Goal: Communication & Community: Answer question/provide support

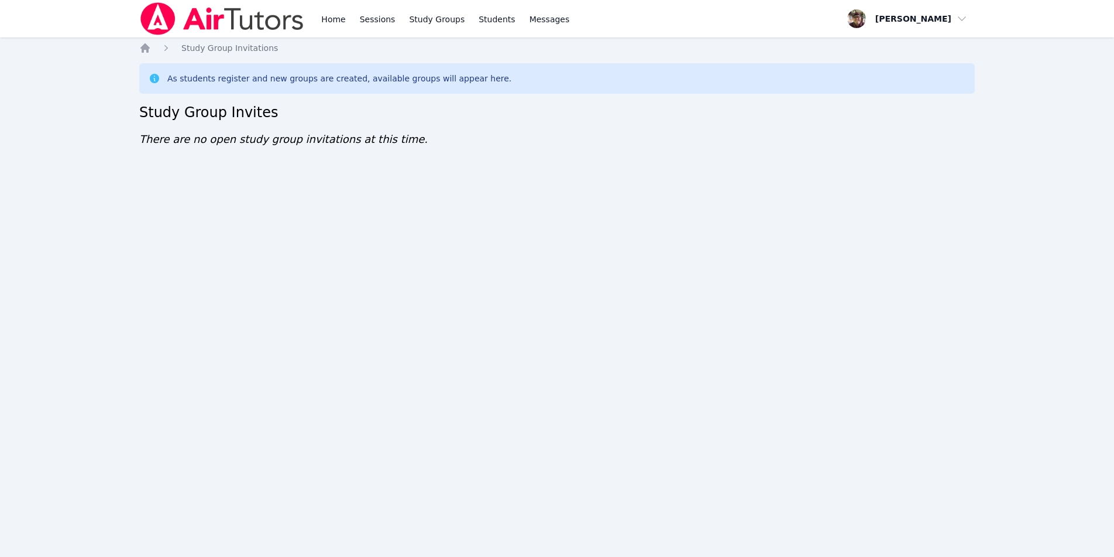
click at [200, 18] on img at bounding box center [222, 18] width 166 height 33
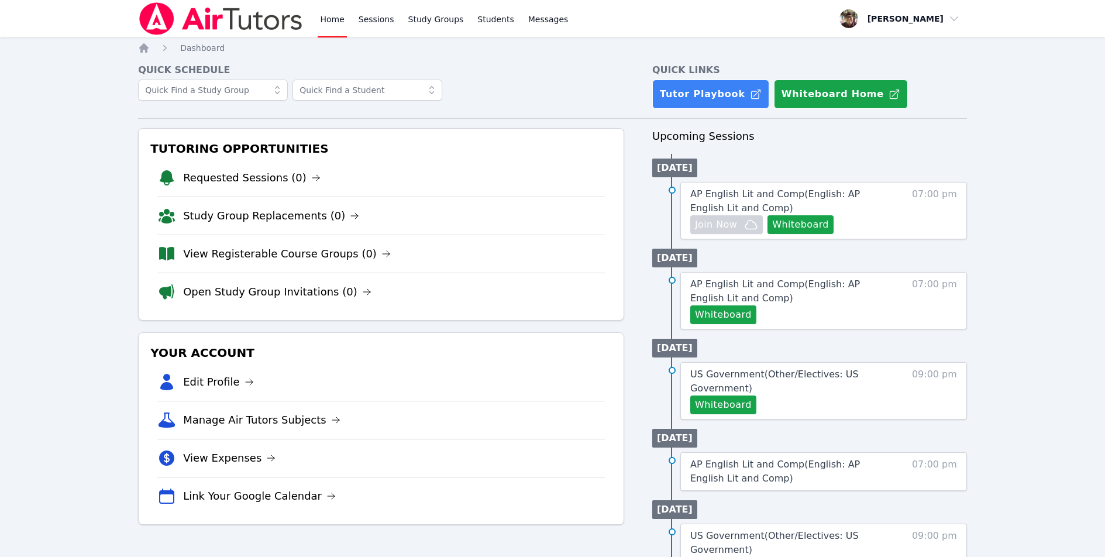
click at [789, 195] on span "AP English Lit and Comp ( English: AP English Lit and Comp )" at bounding box center [776, 200] width 170 height 25
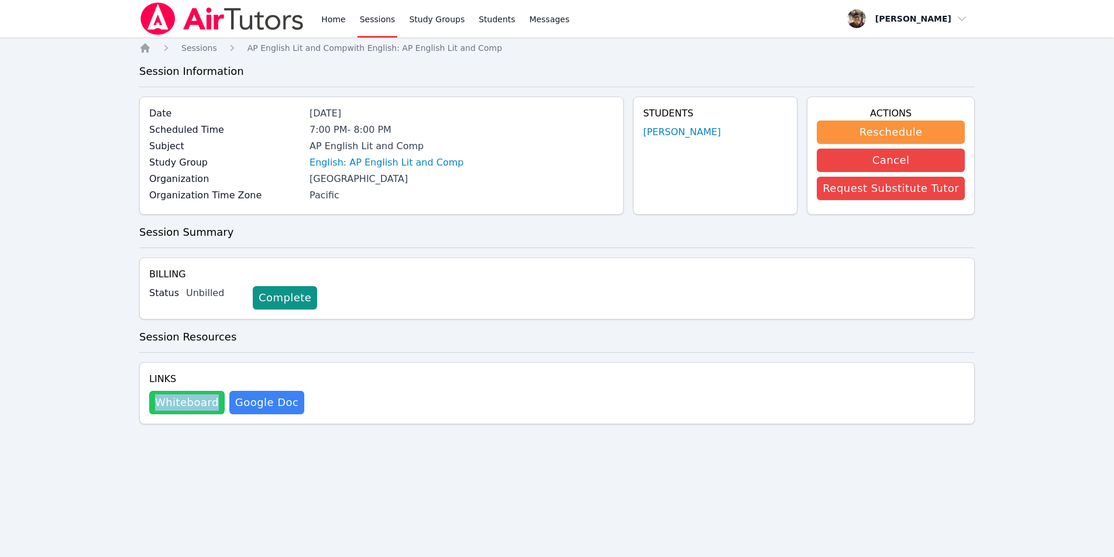
click at [158, 397] on button "Whiteboard" at bounding box center [186, 402] width 75 height 23
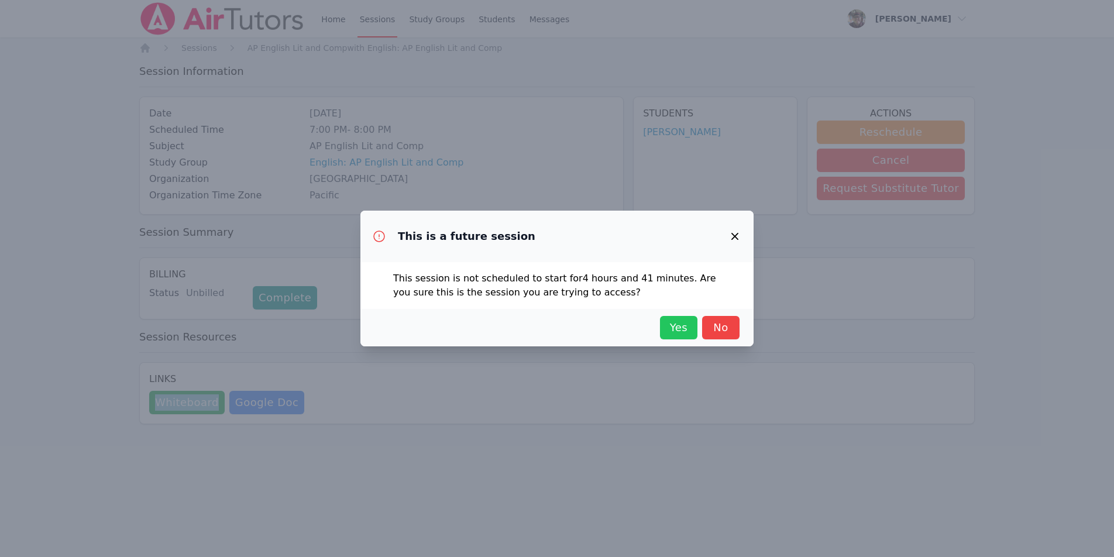
click at [672, 329] on span "Yes" at bounding box center [679, 328] width 26 height 16
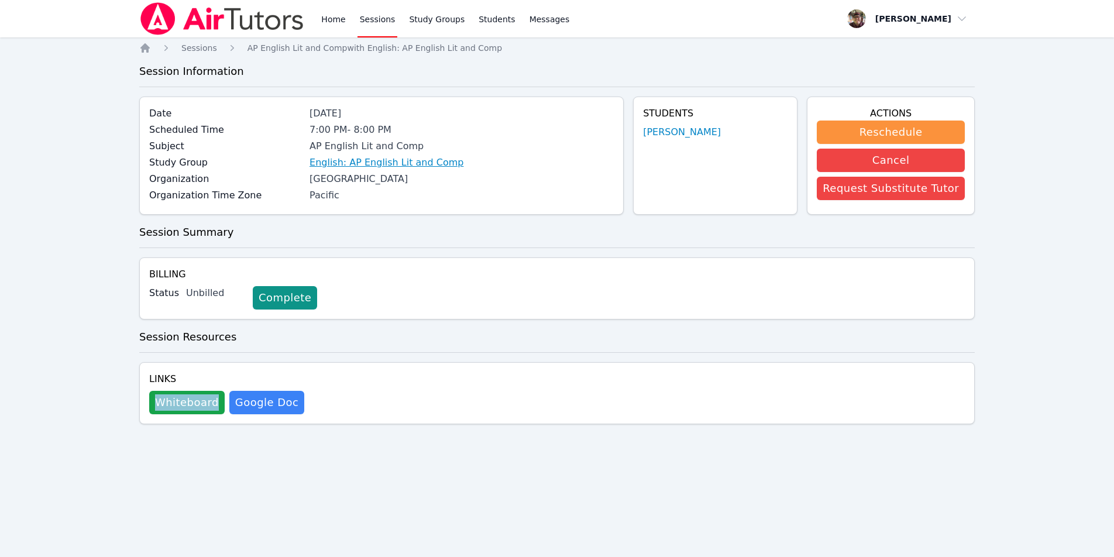
click at [365, 160] on link "English: AP English Lit and Comp" at bounding box center [387, 163] width 154 height 14
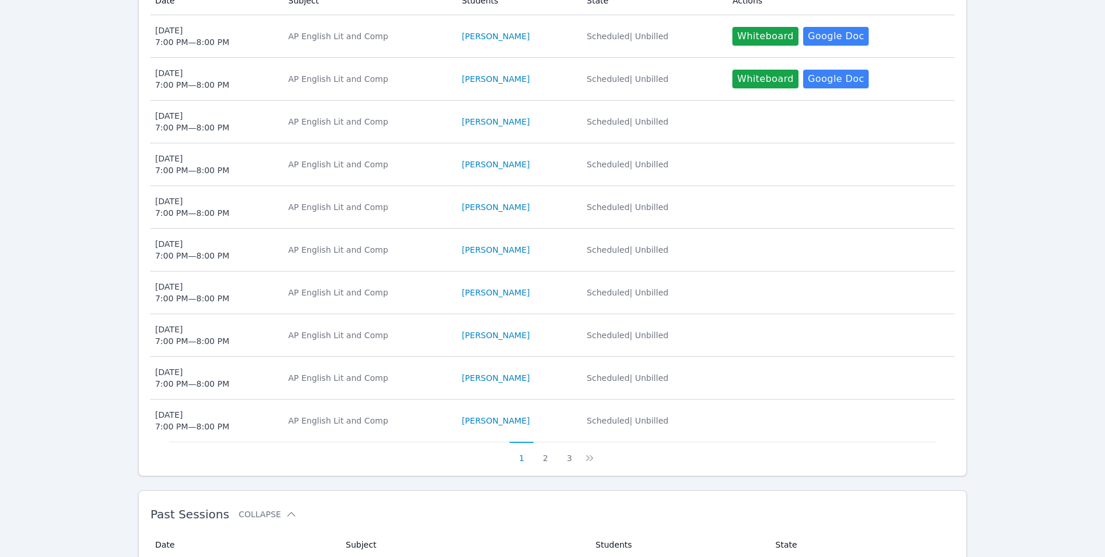
scroll to position [521, 0]
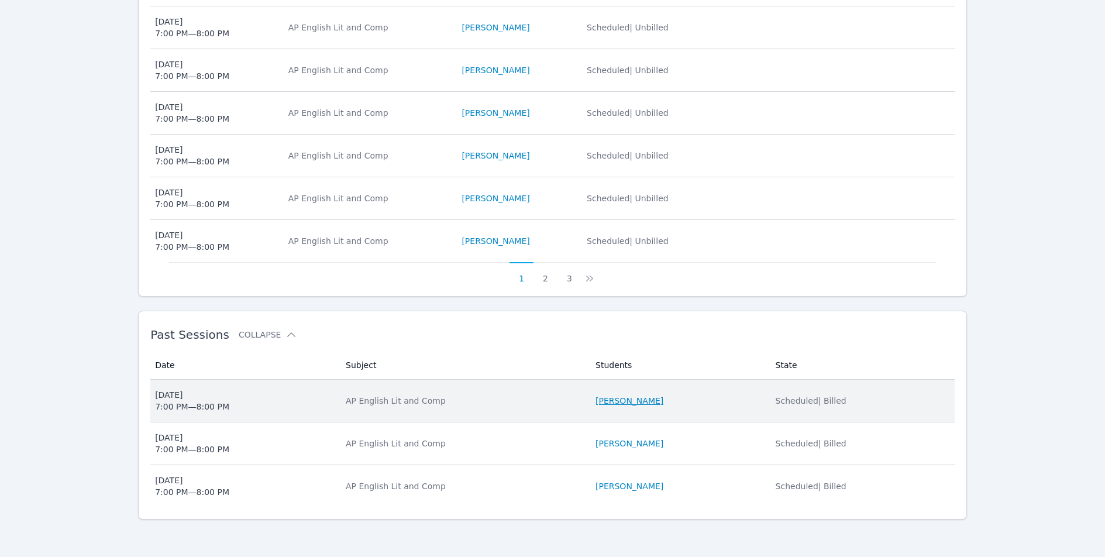
click at [645, 404] on link "[PERSON_NAME]" at bounding box center [630, 401] width 68 height 12
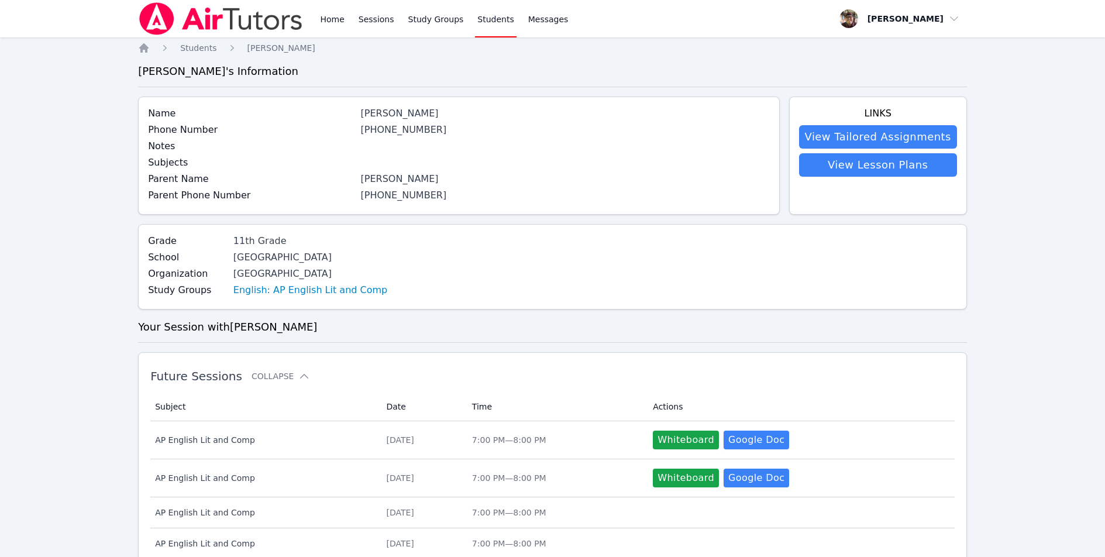
click at [693, 476] on button "Whiteboard" at bounding box center [686, 478] width 66 height 19
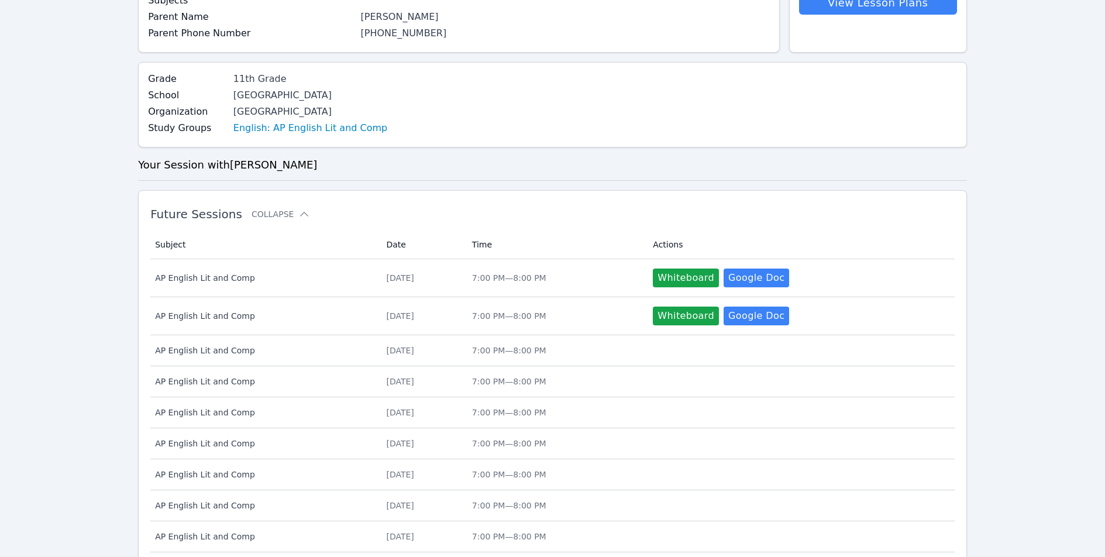
scroll to position [448, 0]
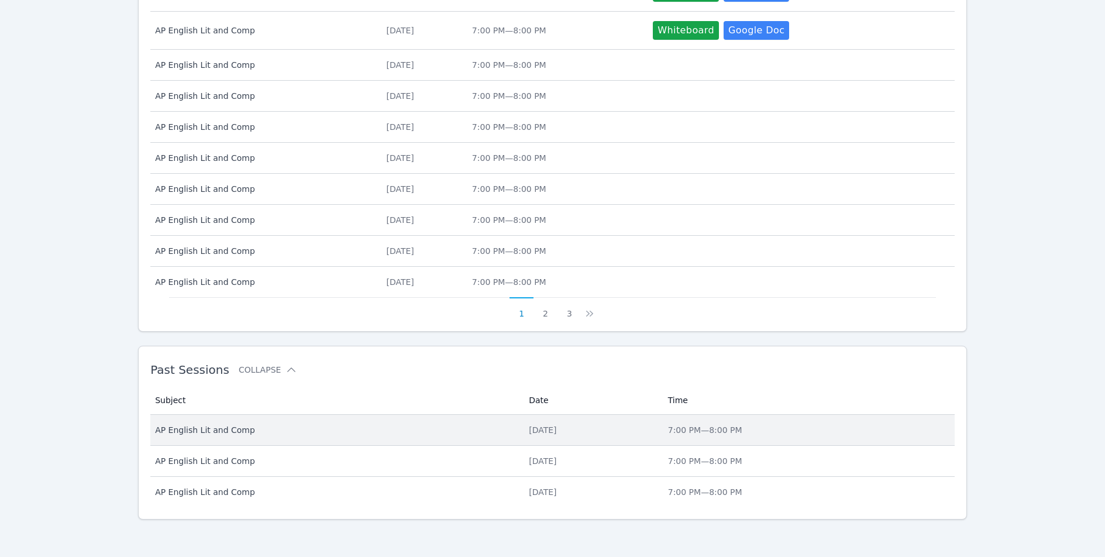
click at [227, 432] on span "AP English Lit and Comp" at bounding box center [335, 430] width 360 height 12
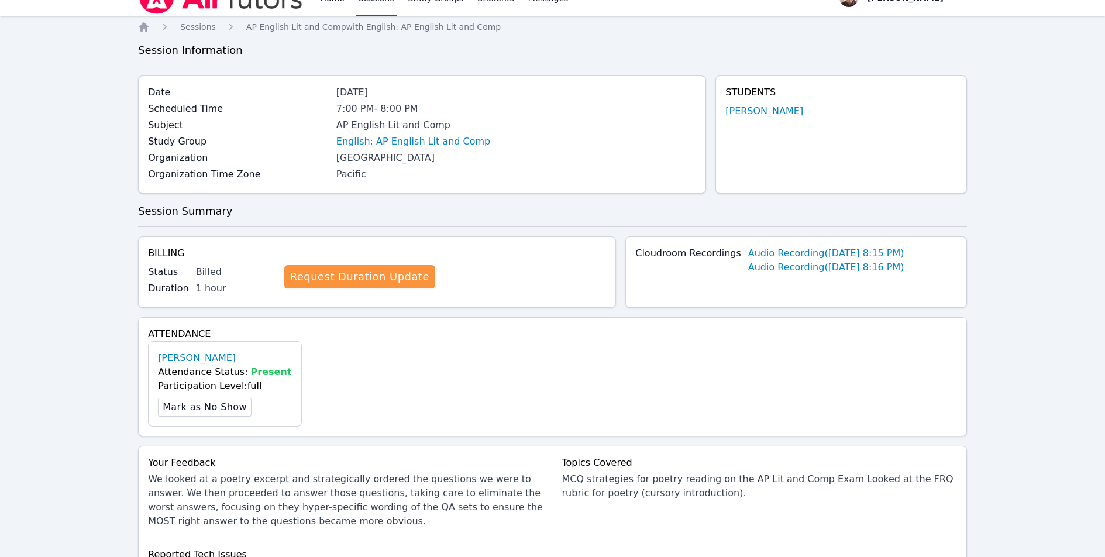
scroll to position [190, 0]
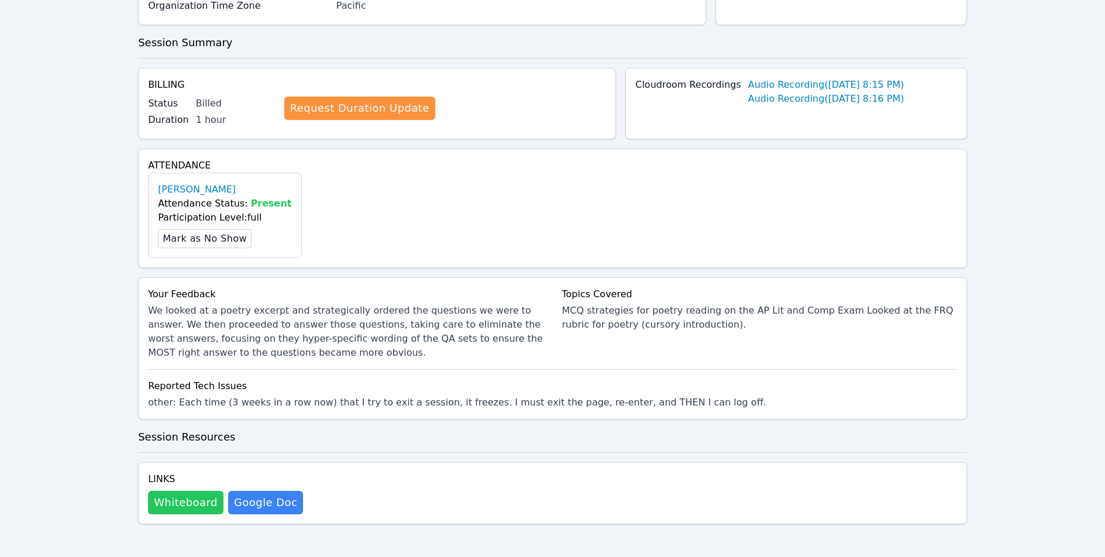
click at [167, 504] on button "Whiteboard" at bounding box center [185, 502] width 75 height 23
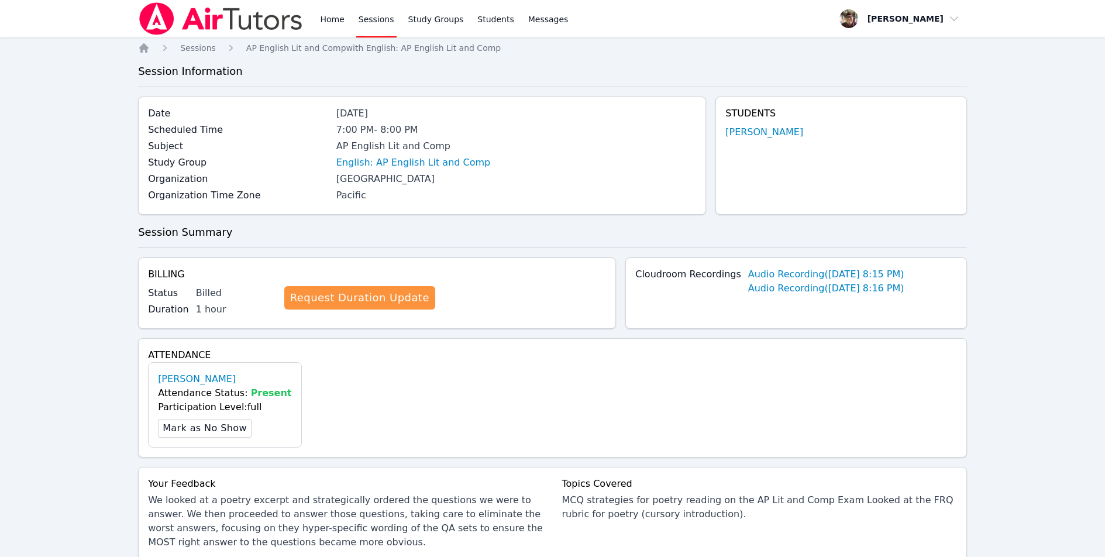
click at [198, 12] on img at bounding box center [221, 18] width 166 height 33
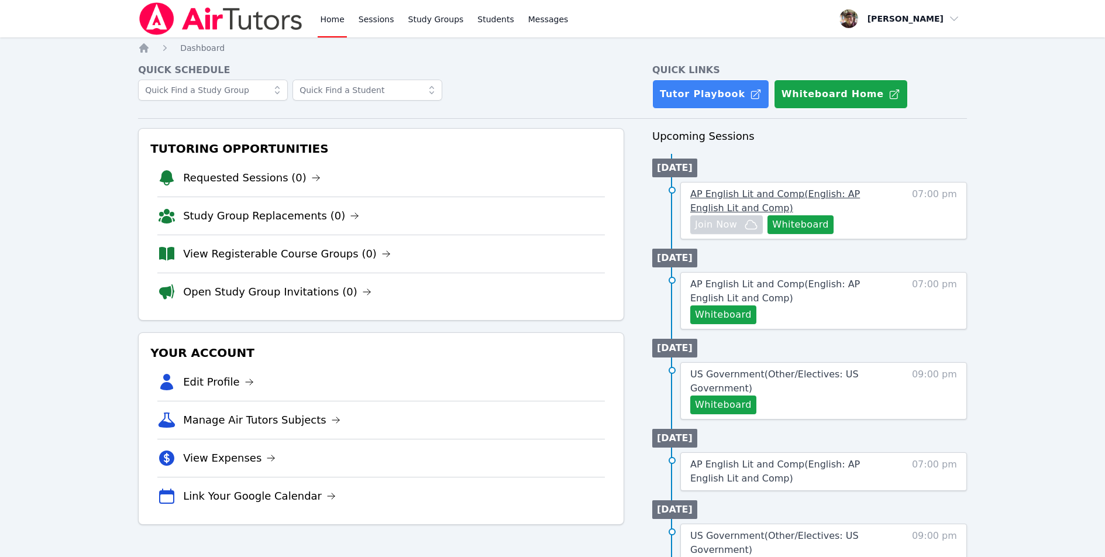
click at [789, 193] on span "AP English Lit and Comp ( English: AP English Lit and Comp )" at bounding box center [776, 200] width 170 height 25
